Goal: Navigation & Orientation: Understand site structure

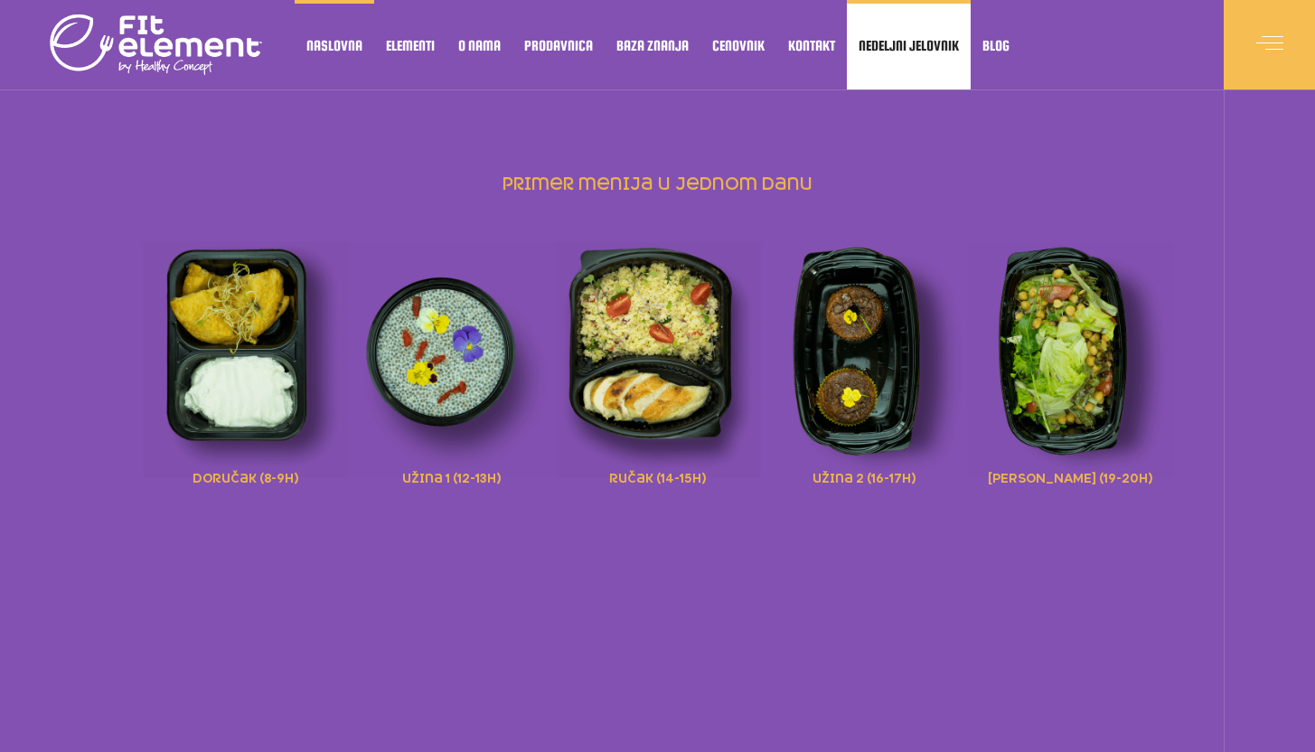
click at [885, 47] on span "Nedeljni jelovnik" at bounding box center [908, 45] width 100 height 9
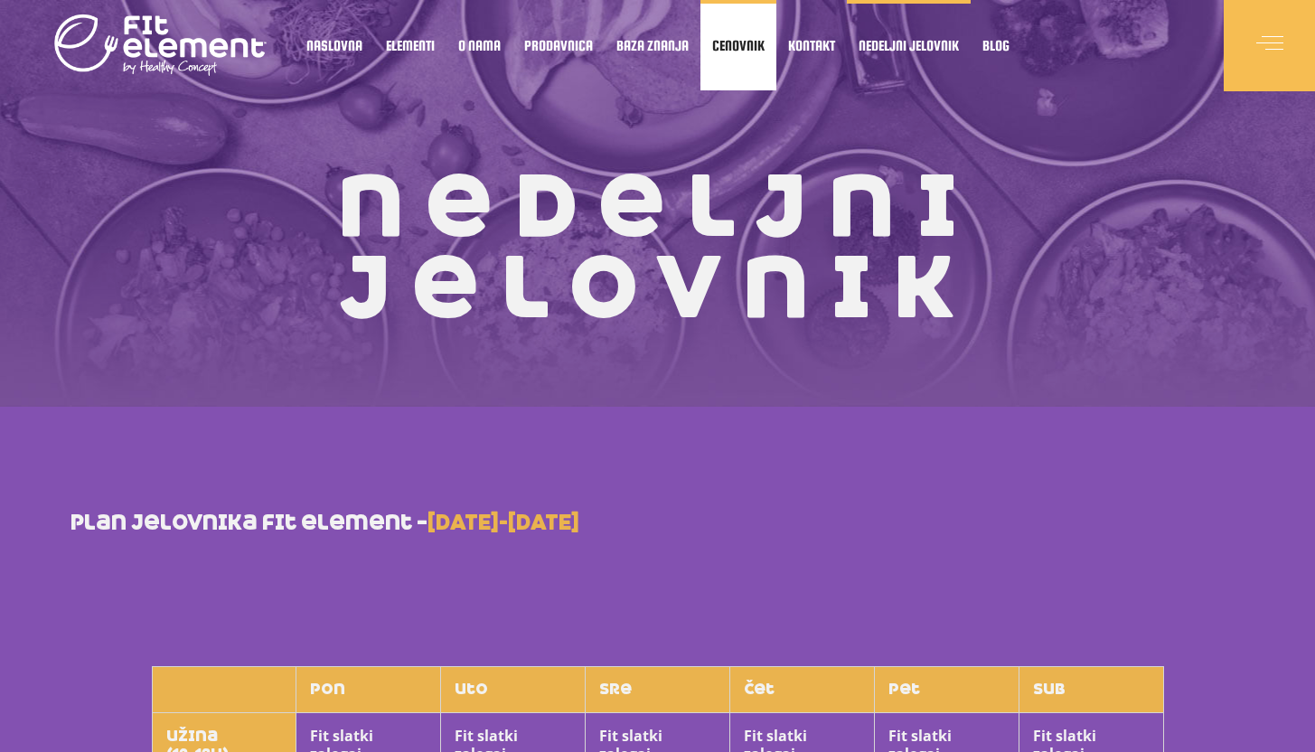
click at [752, 53] on link "Cenovnik" at bounding box center [738, 45] width 76 height 90
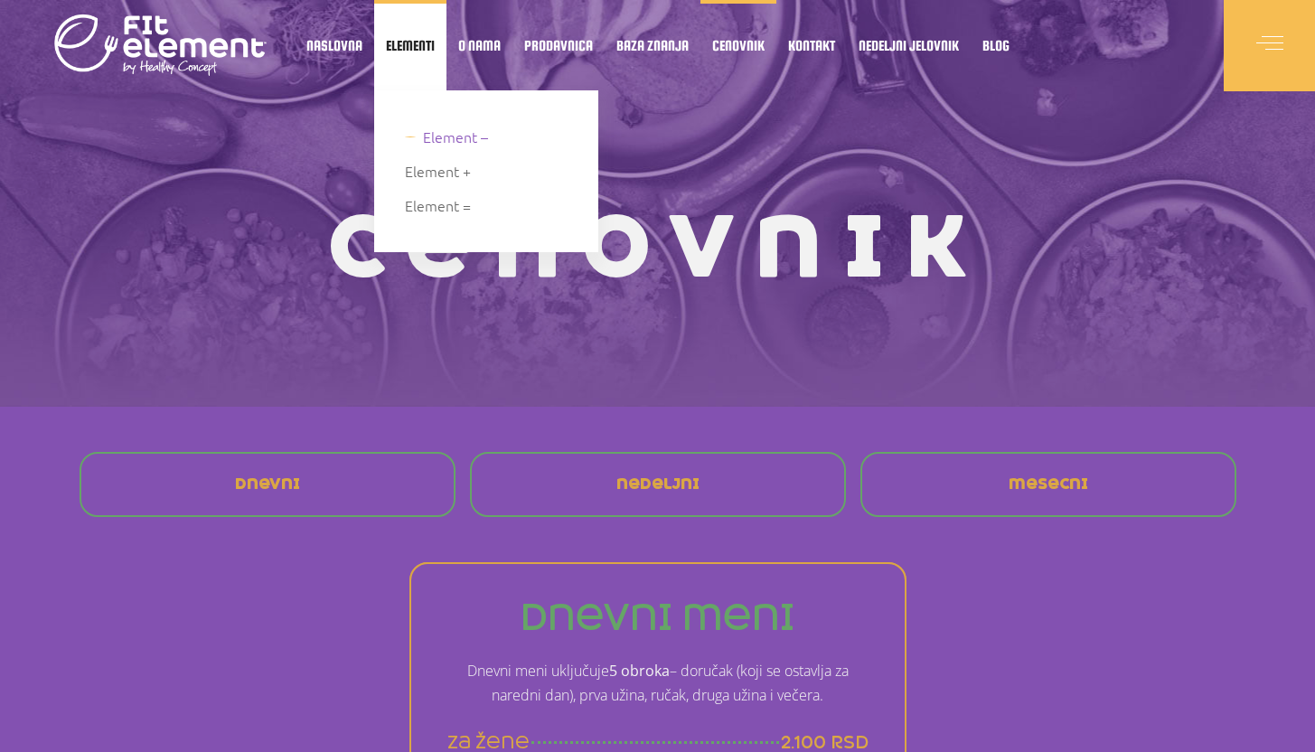
click at [423, 145] on span "Element –" at bounding box center [455, 137] width 65 height 24
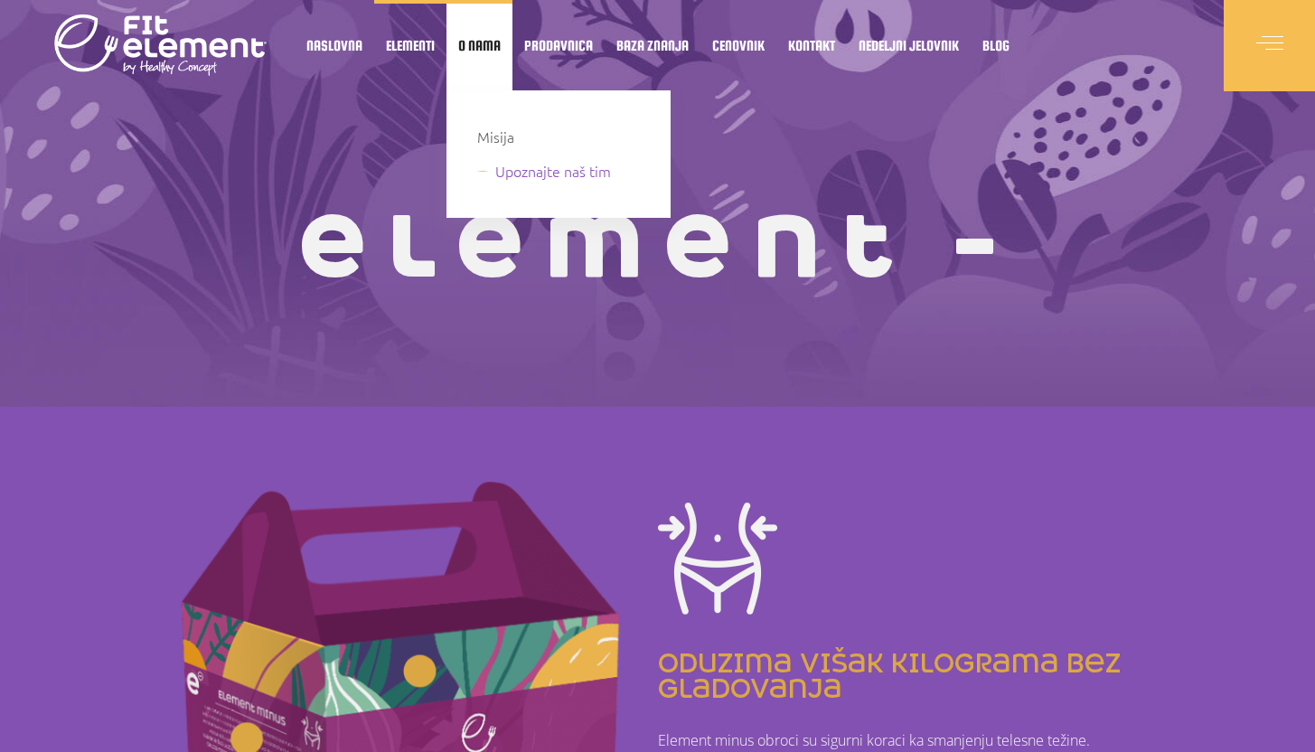
click at [505, 173] on span "Upoznajte naš tim" at bounding box center [553, 171] width 116 height 24
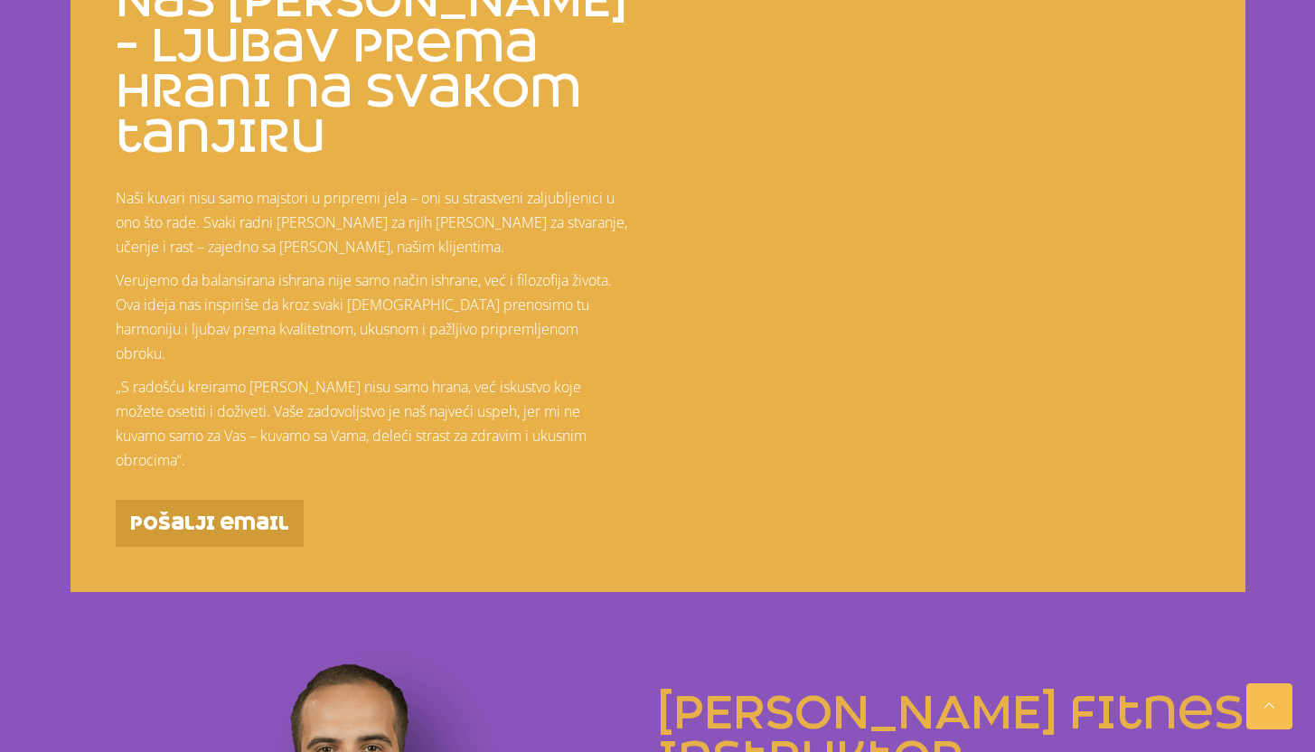
scroll to position [1527, 0]
